Goal: Transaction & Acquisition: Purchase product/service

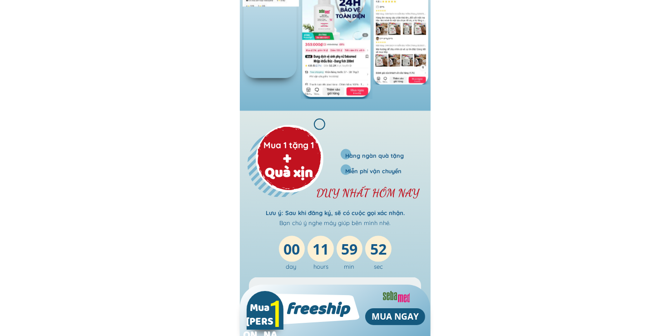
scroll to position [1377, 0]
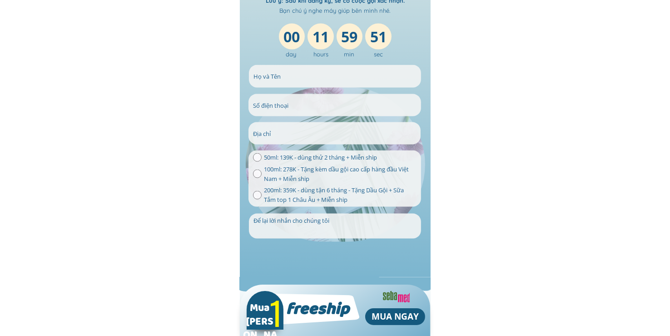
click at [340, 87] on form "ĐẶT HÀNG NGAY 50ml: 139K - dùng thử 2 tháng + Miễn ship 100ml: 278K - Tặng kèm …" at bounding box center [334, 166] width 173 height 202
click at [340, 84] on input "text" at bounding box center [335, 76] width 168 height 22
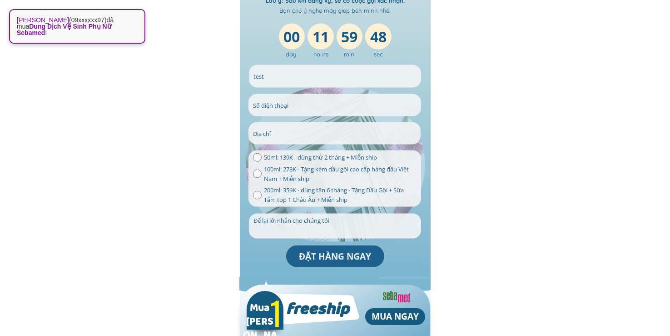
type input "test"
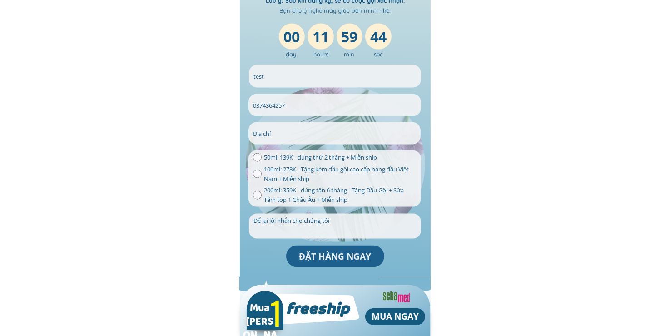
type input "0374364257"
drag, startPoint x: 261, startPoint y: 156, endPoint x: 272, endPoint y: 144, distance: 16.4
click at [262, 154] on div "50ml: 139K - dùng thử 2 tháng + Miễn ship" at bounding box center [334, 158] width 163 height 10
click at [259, 156] on input "radio" at bounding box center [257, 157] width 9 height 9
radio input "true"
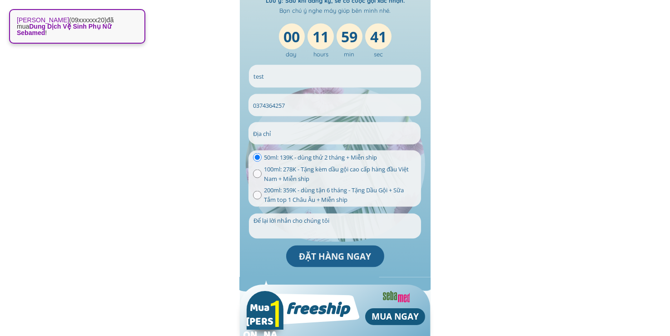
click at [281, 133] on input "text" at bounding box center [335, 133] width 168 height 22
type input "sdasdad"
click at [319, 250] on p "ĐẶT HÀNG NGAY" at bounding box center [335, 256] width 98 height 22
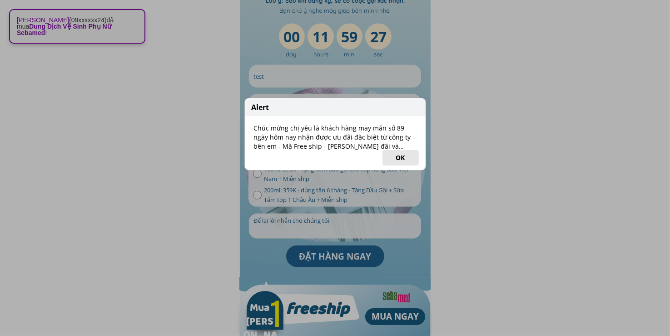
click at [403, 158] on button "OK" at bounding box center [400, 157] width 36 height 15
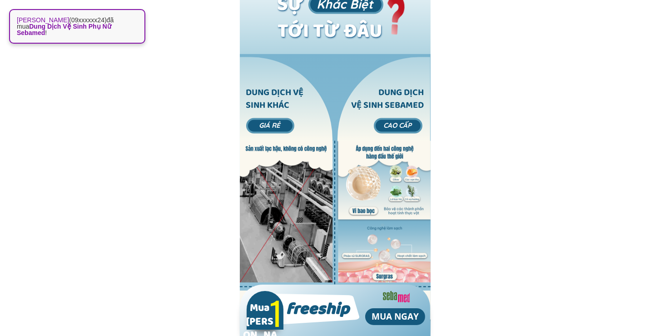
scroll to position [1801, 0]
